Goal: Task Accomplishment & Management: Use online tool/utility

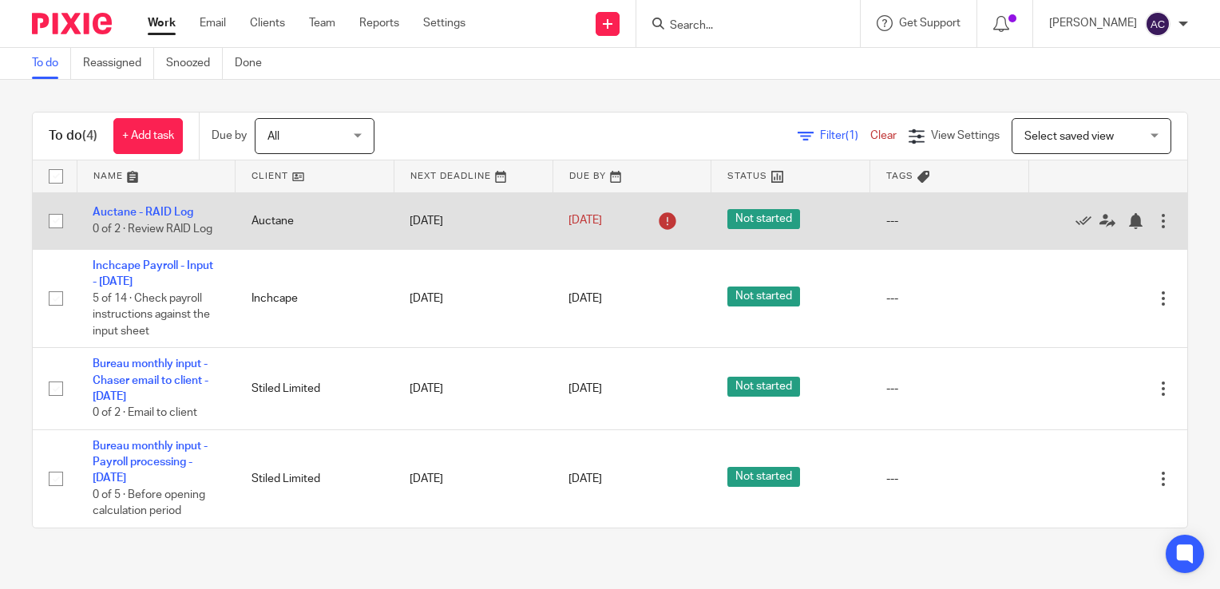
click at [59, 222] on input "checkbox" at bounding box center [56, 221] width 30 height 30
checkbox input "true"
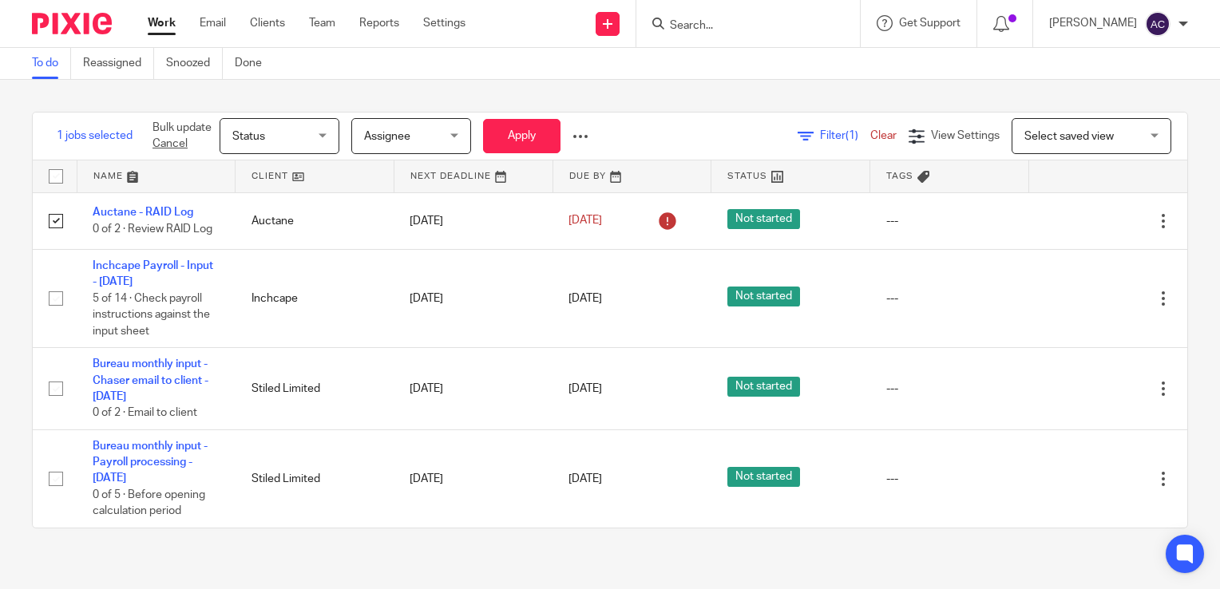
click at [585, 141] on div at bounding box center [581, 137] width 16 height 16
click at [439, 139] on span "Assignee" at bounding box center [406, 136] width 85 height 34
click at [297, 133] on span "Status" at bounding box center [274, 136] width 85 height 34
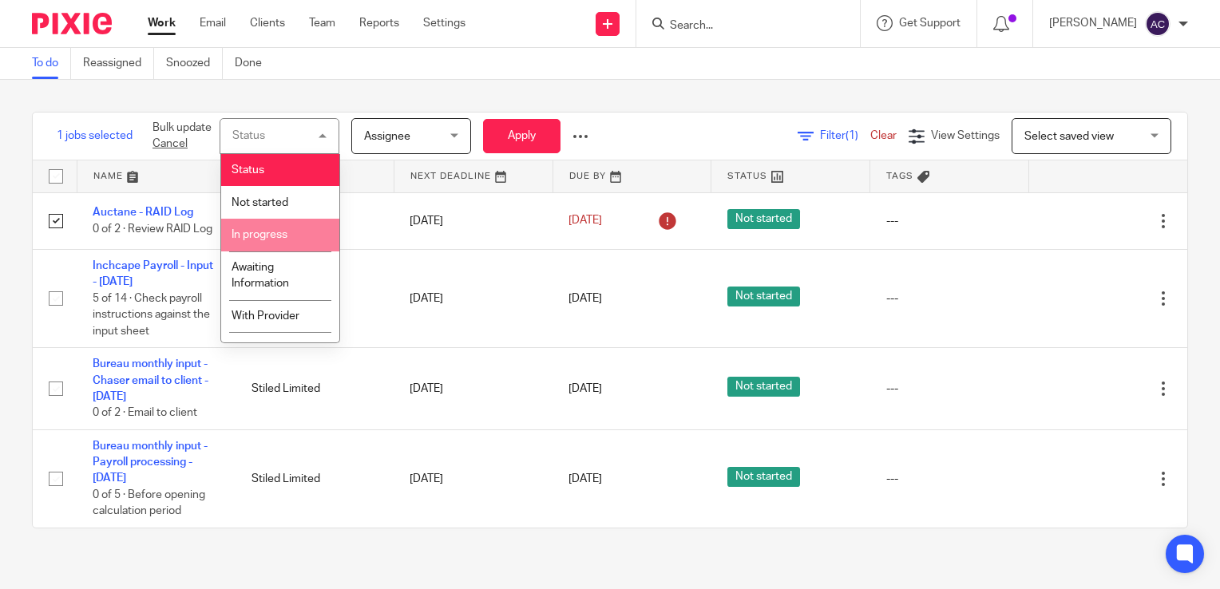
scroll to position [58, 0]
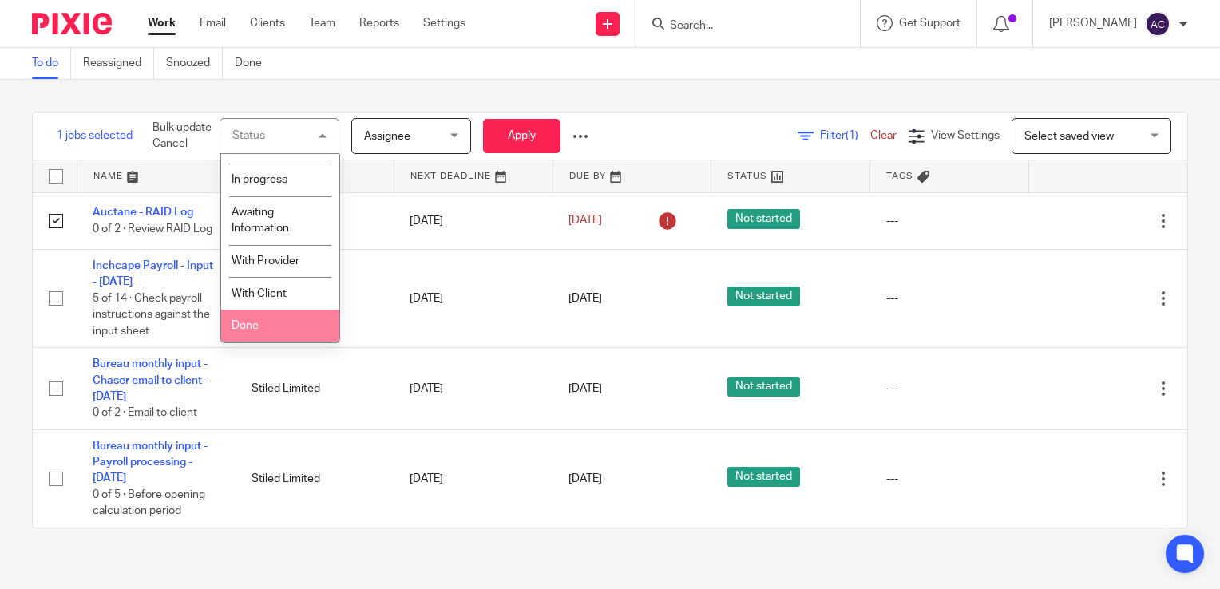
click at [678, 119] on div "Filter (1) Clear View Settings View Settings (1) Filters Clear Save Manage save…" at bounding box center [906, 136] width 563 height 36
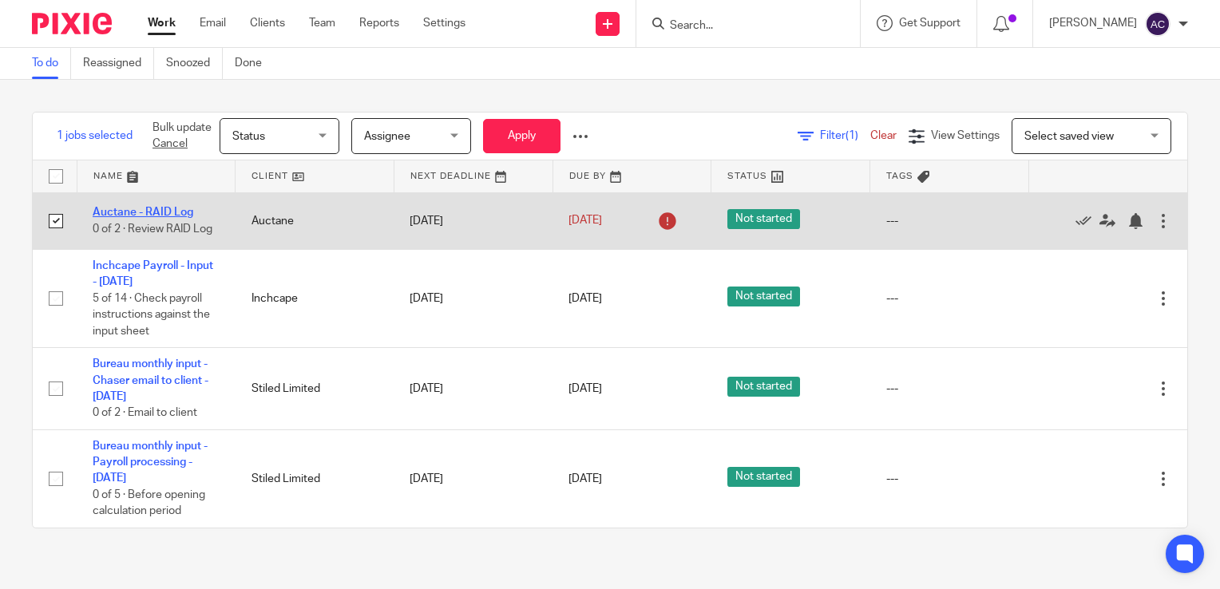
click at [138, 216] on link "Auctane - RAID Log" at bounding box center [143, 212] width 101 height 11
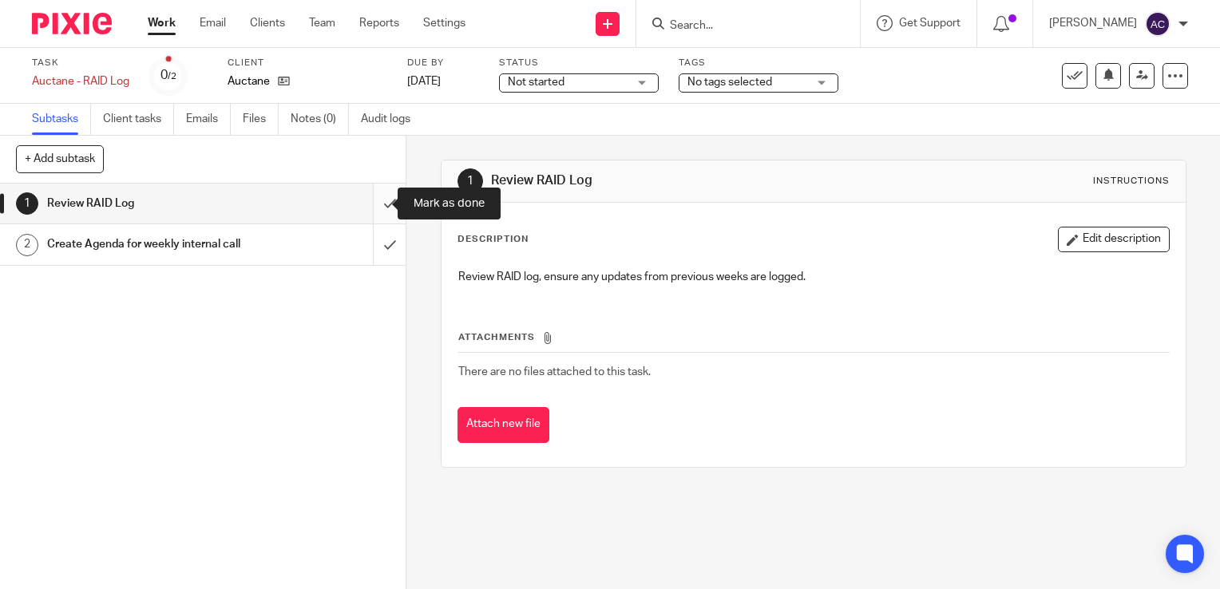
click at [374, 195] on input "submit" at bounding box center [203, 204] width 406 height 40
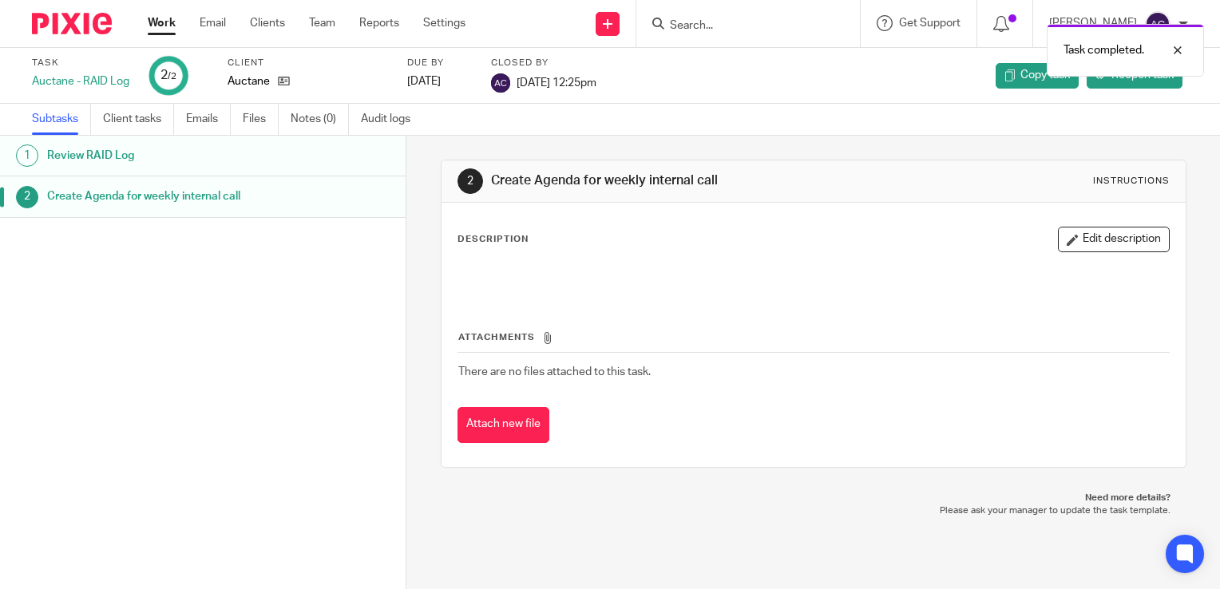
click at [161, 24] on link "Work" at bounding box center [162, 23] width 28 height 16
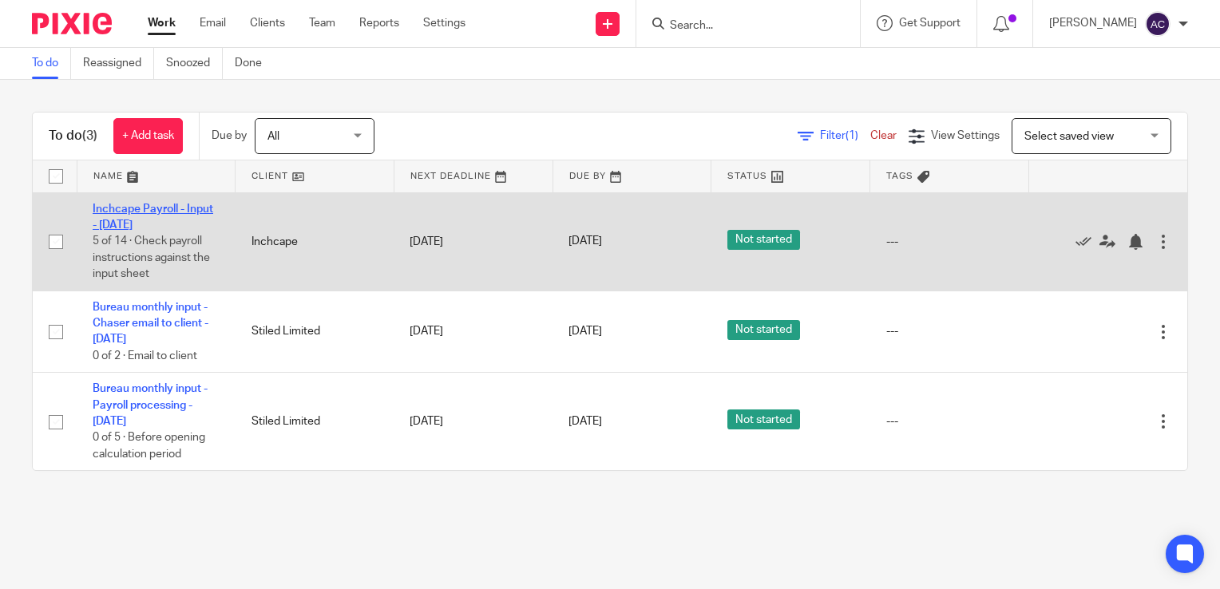
click at [150, 222] on link "Inchcape Payroll - Input - [DATE]" at bounding box center [153, 217] width 121 height 27
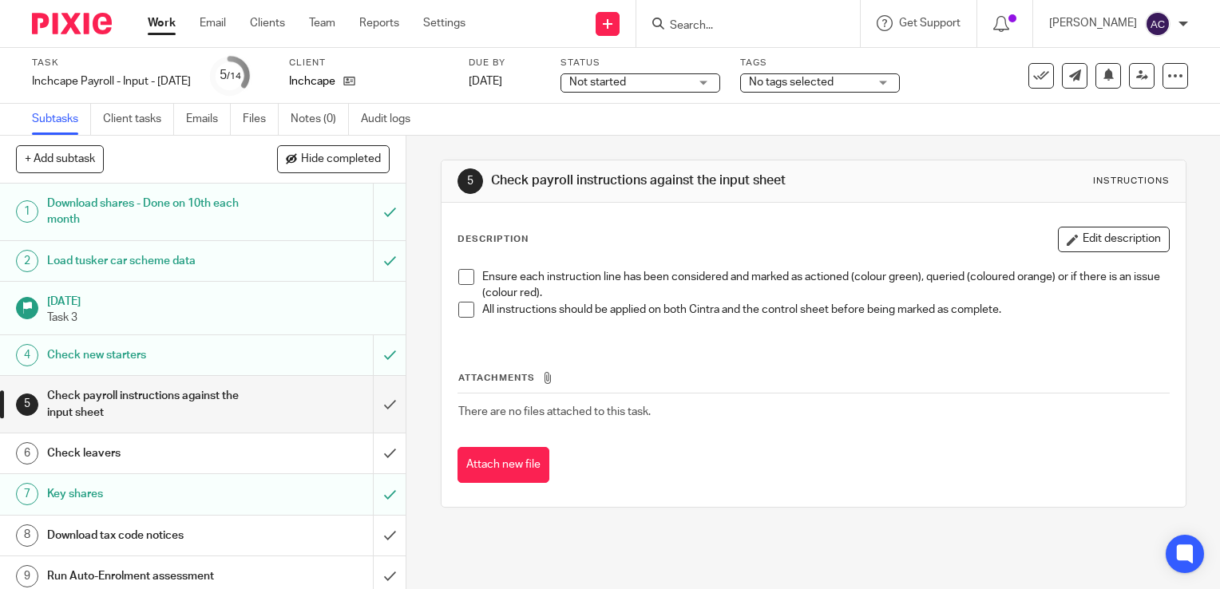
click at [462, 264] on div "Ensure each instruction line has been considered and marked as actioned (colour…" at bounding box center [813, 299] width 727 height 77
click at [458, 273] on span at bounding box center [466, 277] width 16 height 16
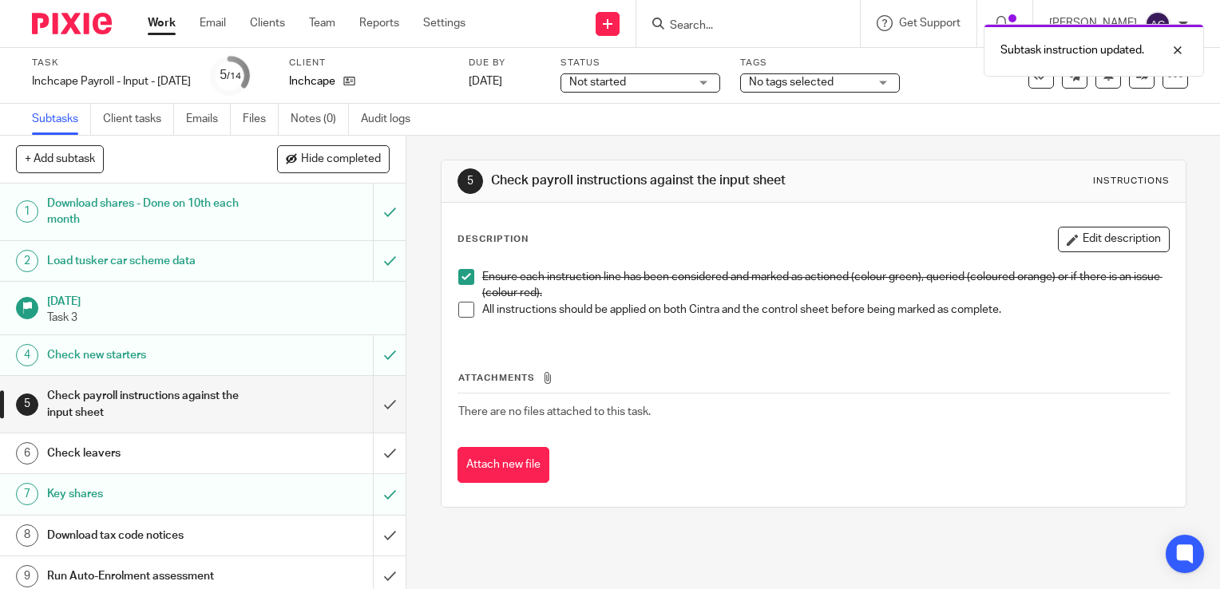
click at [460, 304] on span at bounding box center [466, 310] width 16 height 16
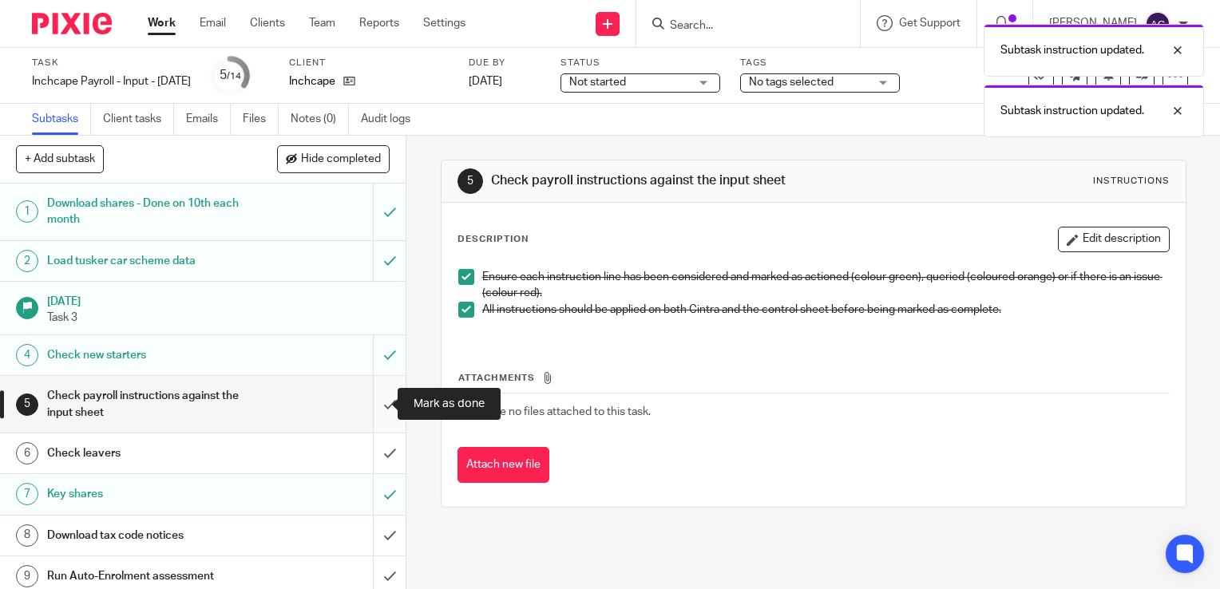
click at [375, 415] on input "submit" at bounding box center [203, 404] width 406 height 57
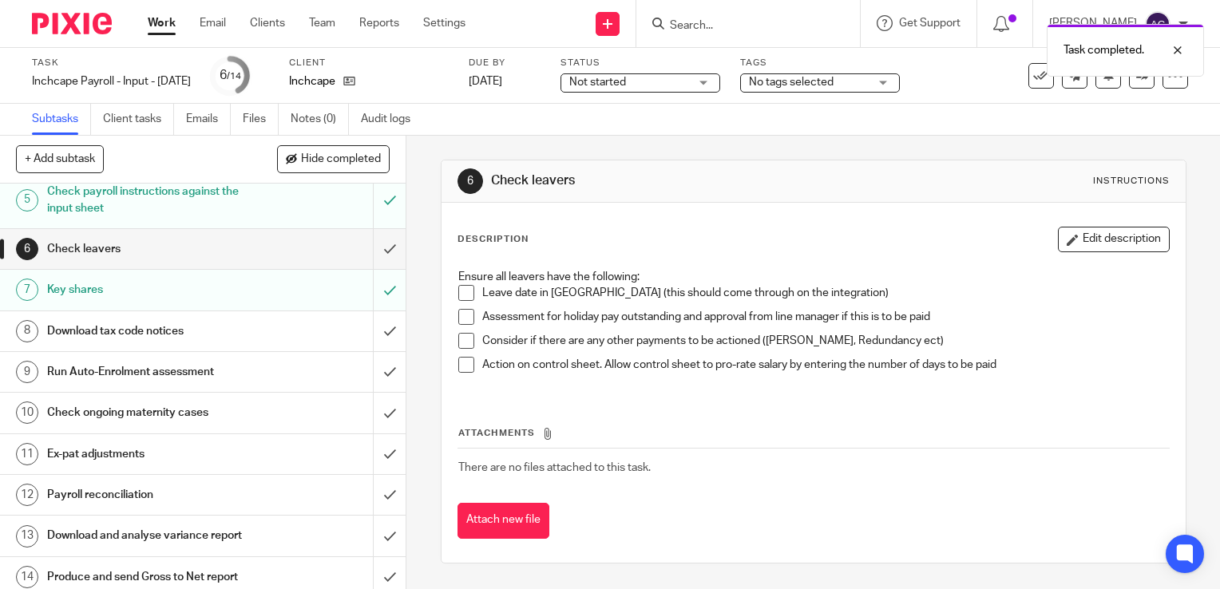
scroll to position [227, 0]
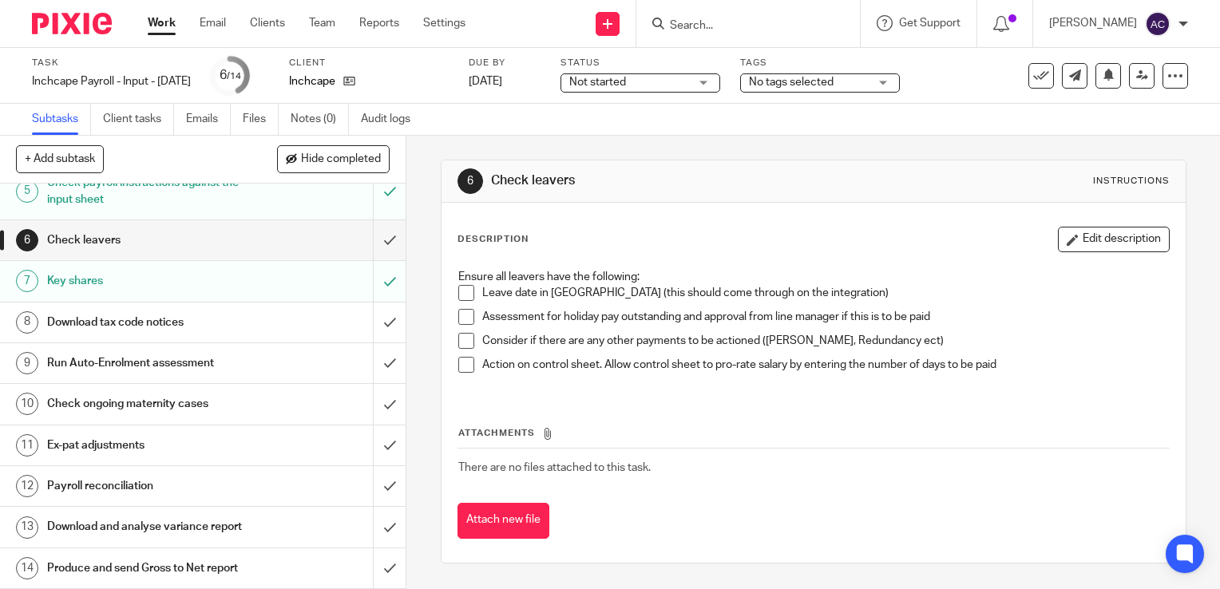
click at [292, 311] on div "Download tax code notices" at bounding box center [202, 323] width 311 height 24
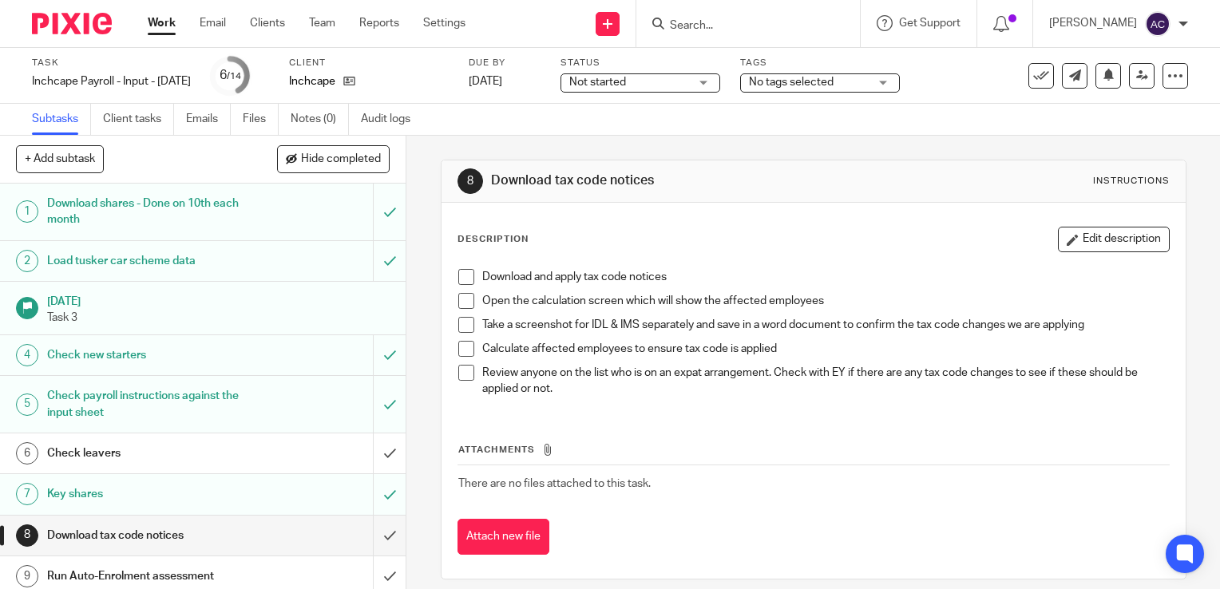
click at [458, 273] on span at bounding box center [466, 277] width 16 height 16
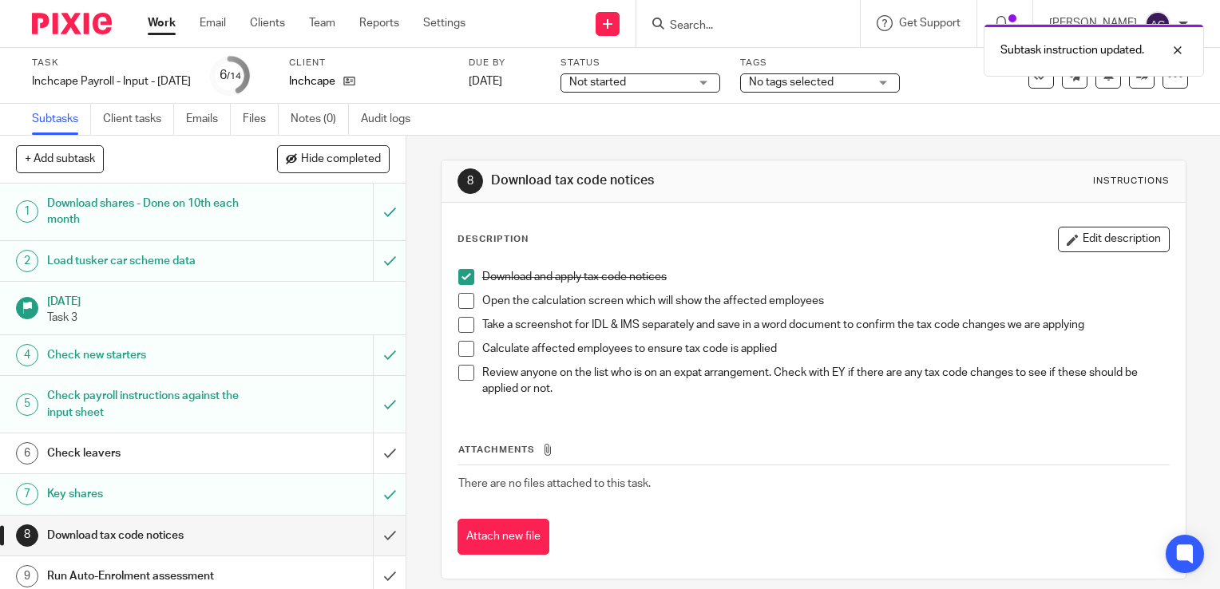
click at [462, 296] on span at bounding box center [466, 301] width 16 height 16
click at [462, 321] on span at bounding box center [466, 325] width 16 height 16
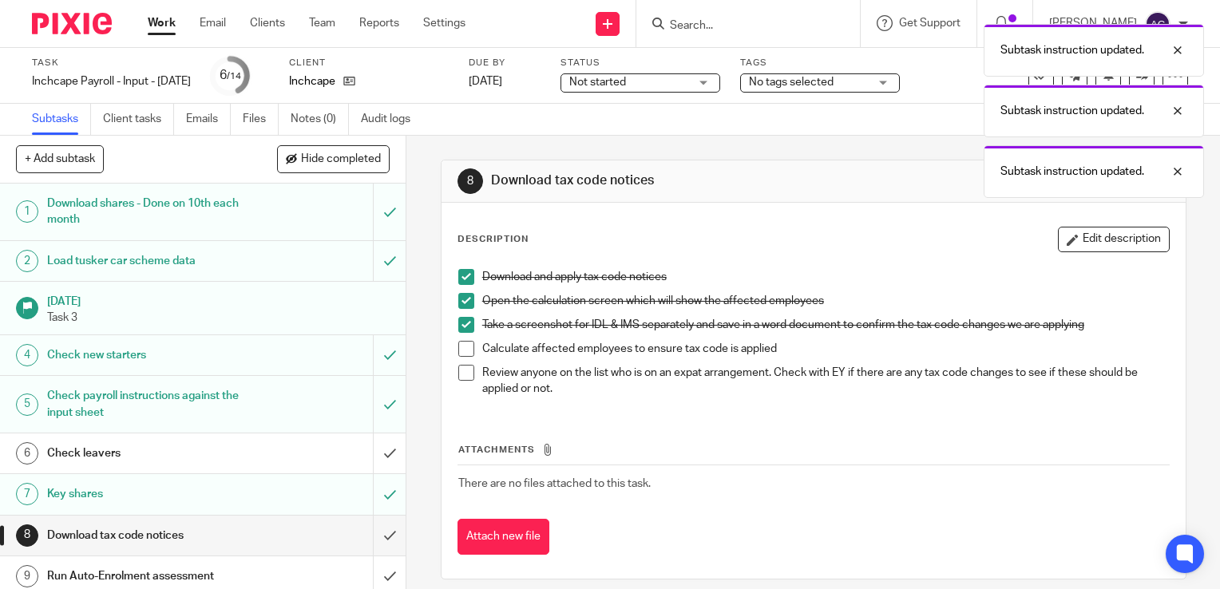
click at [462, 347] on span at bounding box center [466, 349] width 16 height 16
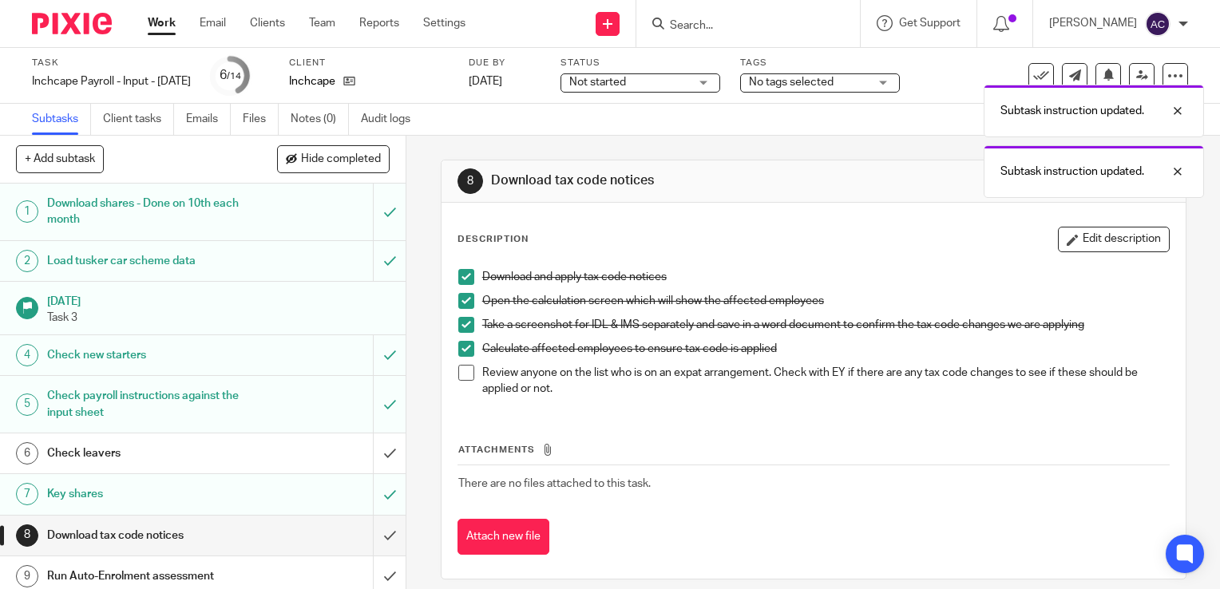
click at [462, 373] on span at bounding box center [466, 373] width 16 height 16
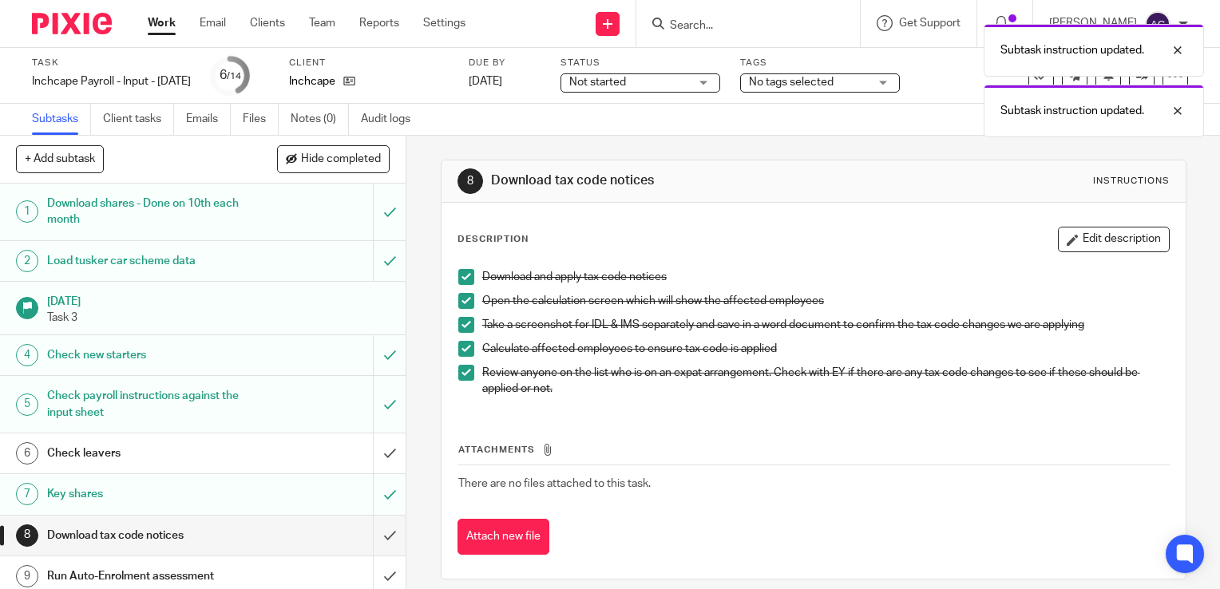
scroll to position [57, 0]
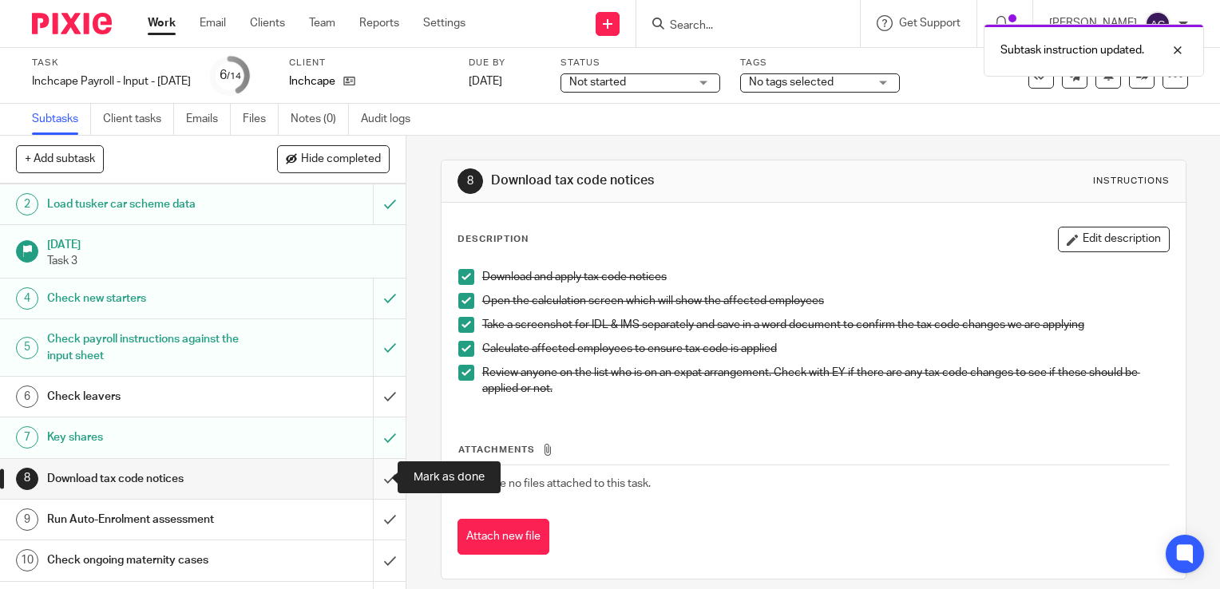
click at [370, 477] on input "submit" at bounding box center [203, 479] width 406 height 40
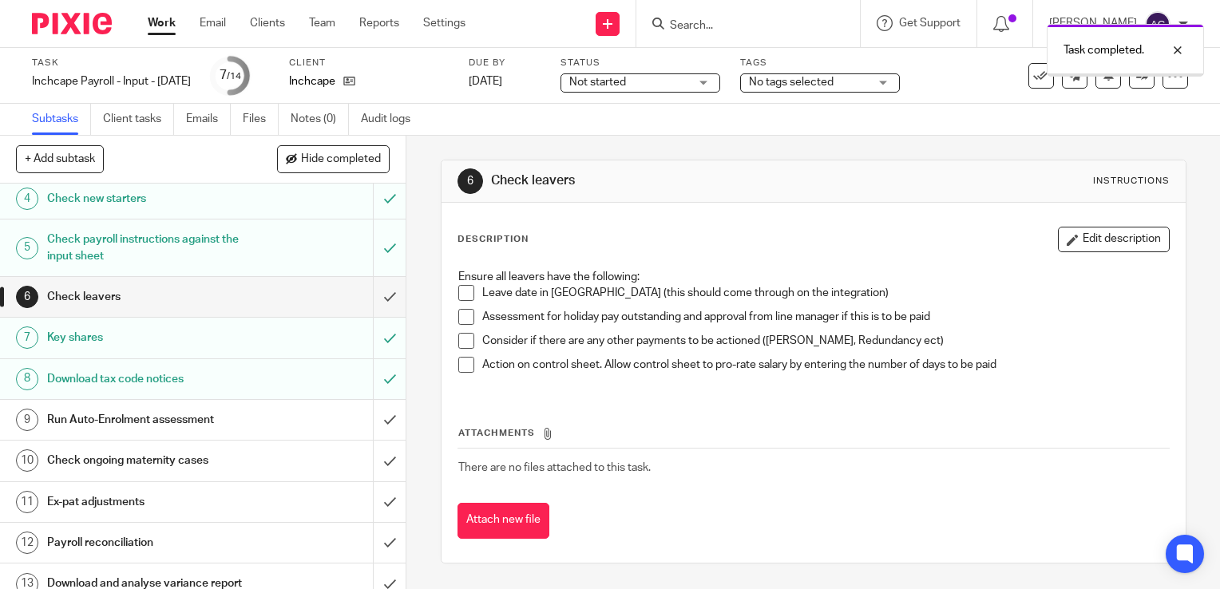
scroll to position [159, 0]
click at [208, 426] on h1 "Run Auto-Enrolment assessment" at bounding box center [150, 418] width 207 height 24
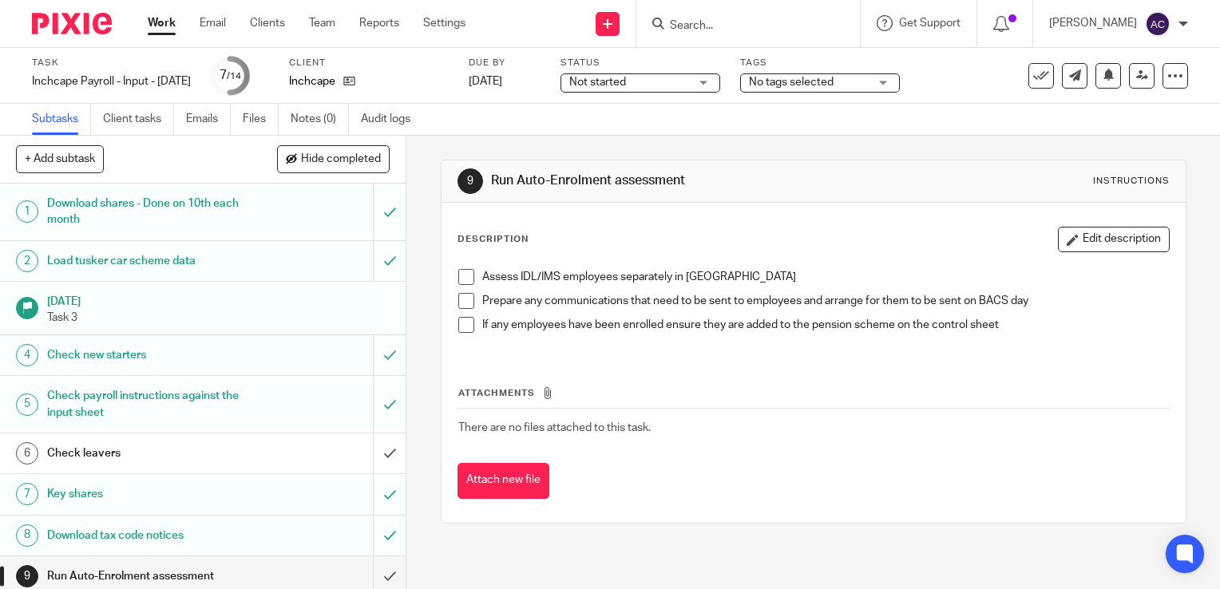
click at [458, 280] on span at bounding box center [466, 277] width 16 height 16
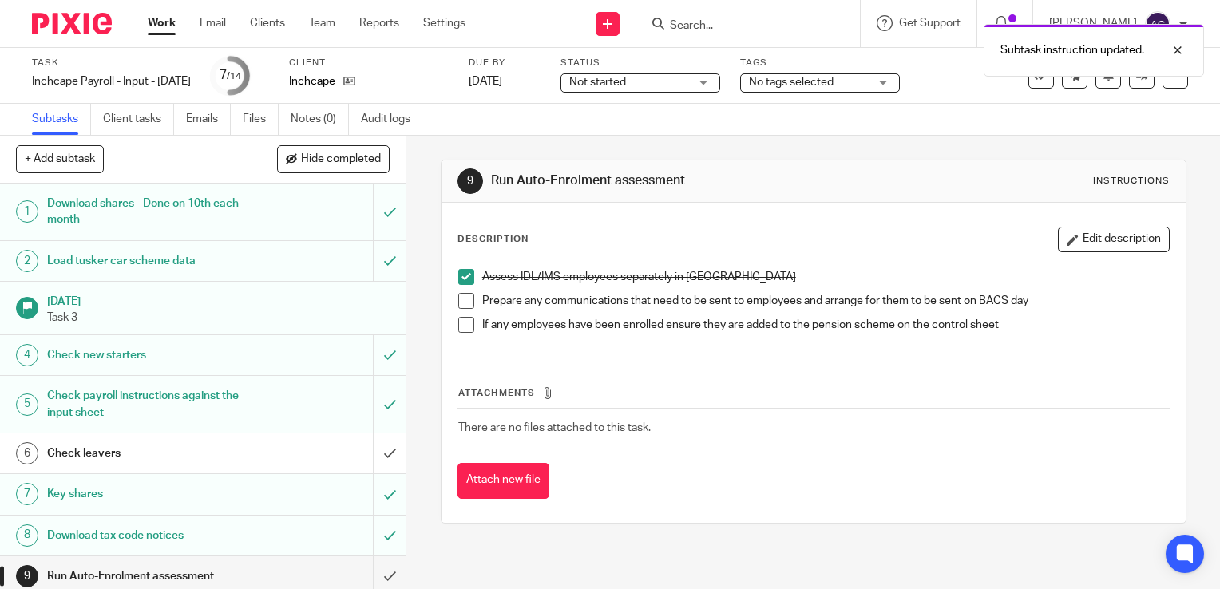
click at [462, 302] on span at bounding box center [466, 301] width 16 height 16
click at [462, 319] on span at bounding box center [466, 325] width 16 height 16
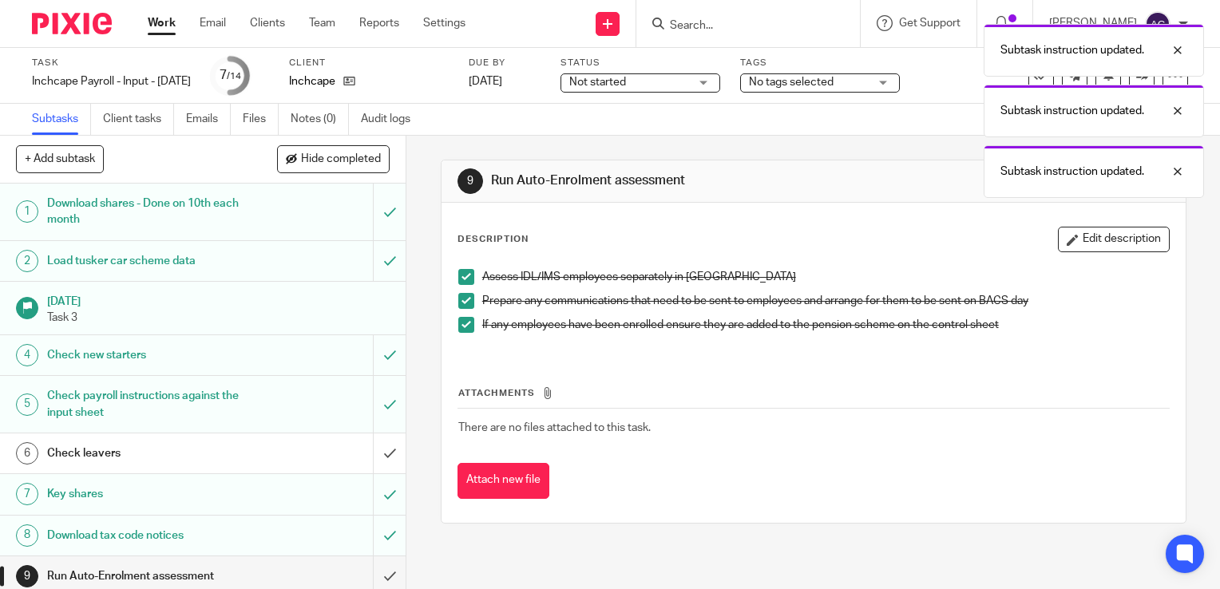
scroll to position [96, 0]
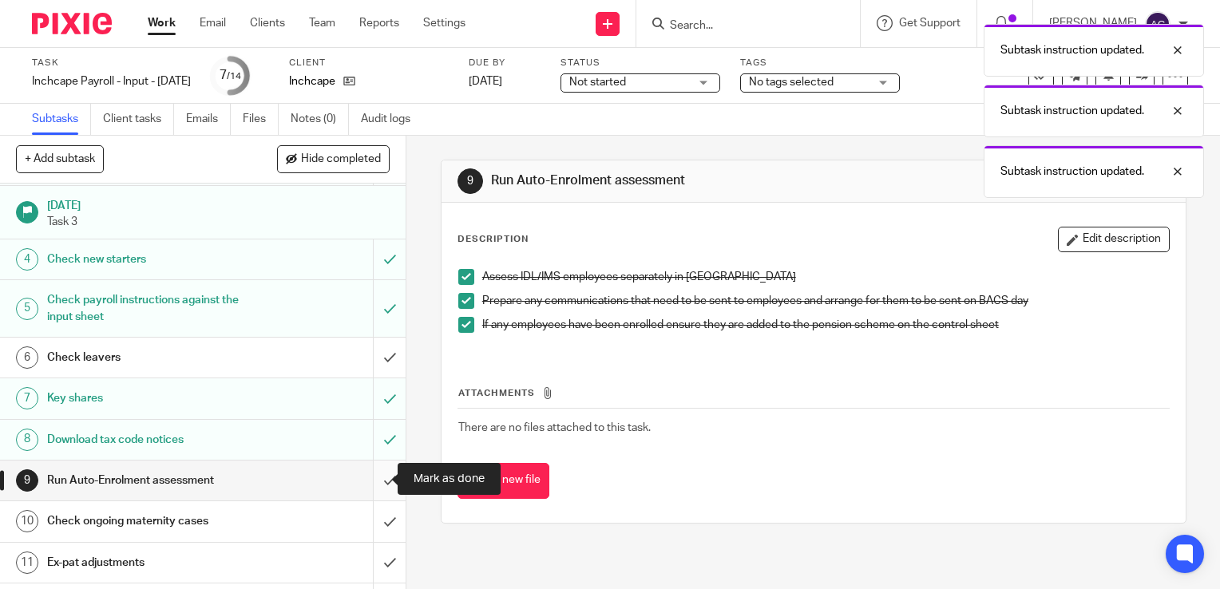
click at [377, 482] on input "submit" at bounding box center [203, 481] width 406 height 40
